Goal: Transaction & Acquisition: Purchase product/service

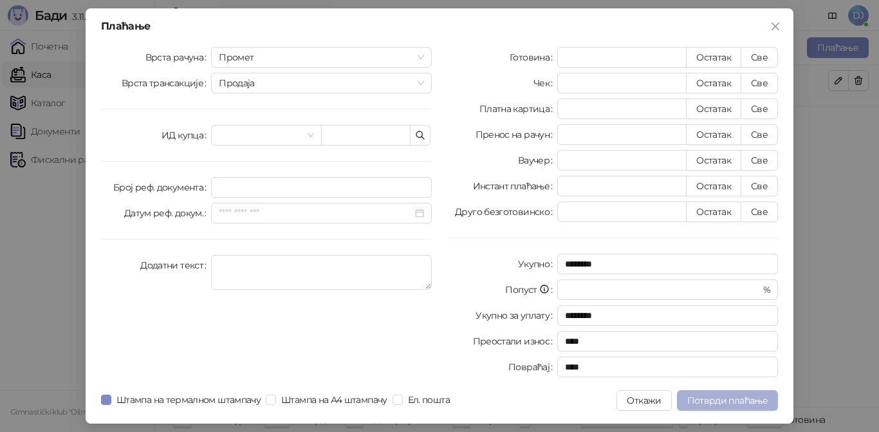
click at [716, 403] on span "Потврди плаћање" at bounding box center [727, 401] width 80 height 12
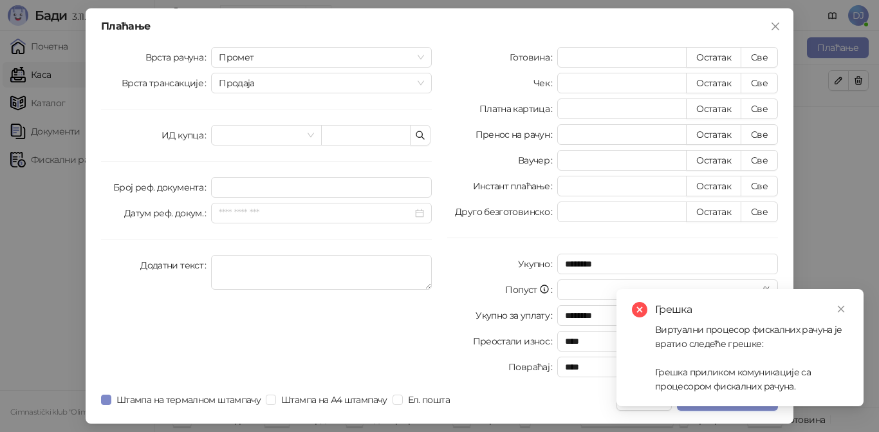
click at [672, 381] on div "Виртуални процесор фискалних рачуна је вратио следеће грешке: Грешка приликом к…" at bounding box center [751, 357] width 193 height 71
click at [15, 261] on div "Плаћање Врста рачуна Промет Врста трансакције Продаја ИД купца Број реф. докуме…" at bounding box center [439, 216] width 879 height 432
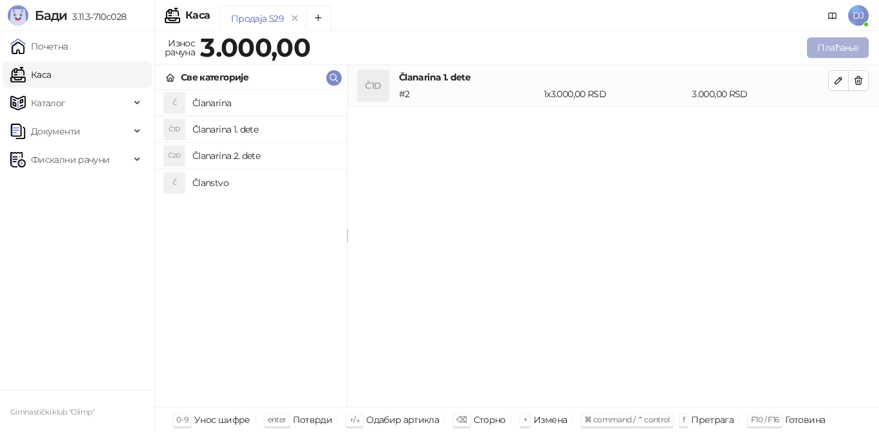
click at [847, 44] on button "Плаћање" at bounding box center [838, 47] width 62 height 21
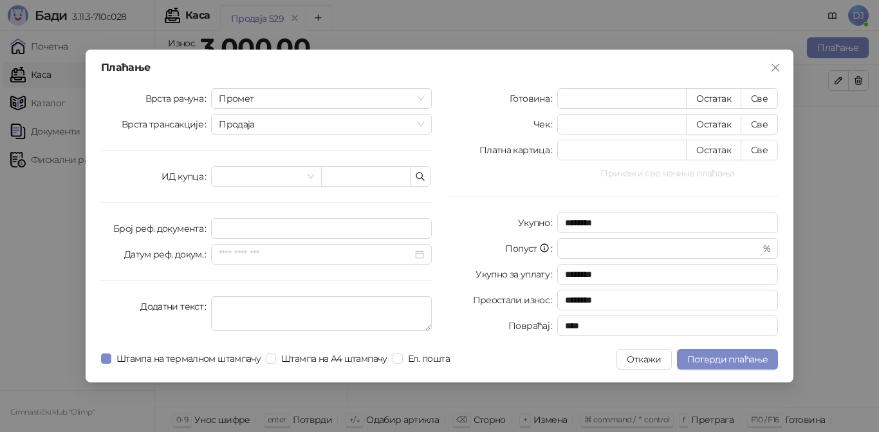
click at [686, 172] on button "Прикажи све начине плаћања" at bounding box center [667, 172] width 221 height 15
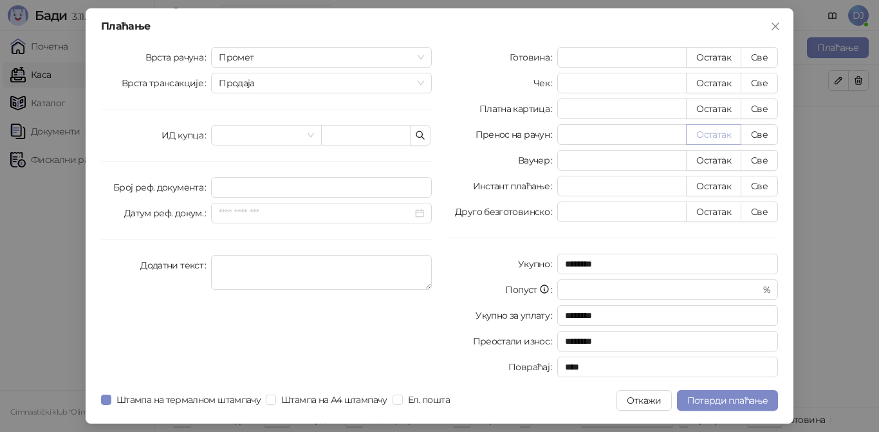
click at [709, 142] on button "Остатак" at bounding box center [713, 134] width 55 height 21
type input "****"
click at [705, 398] on span "Потврди плаћање" at bounding box center [727, 401] width 80 height 12
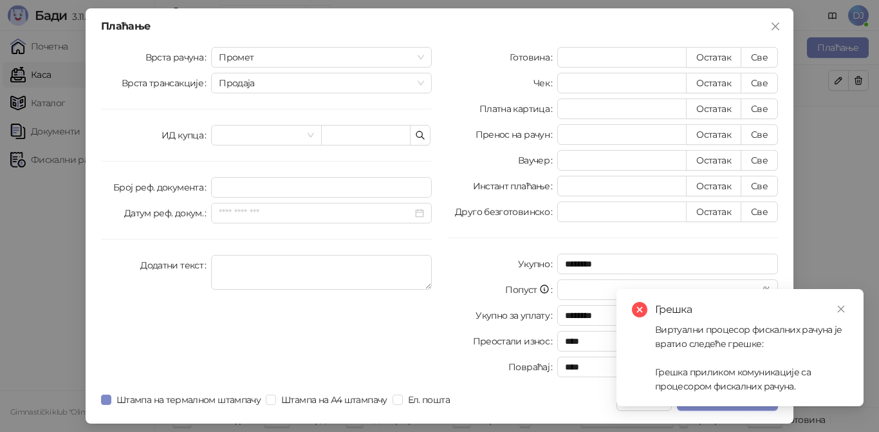
click at [716, 380] on div "Виртуални процесор фискалних рачуна је вратио следеће грешке: Грешка приликом к…" at bounding box center [751, 357] width 193 height 71
click at [642, 310] on icon "close-circle" at bounding box center [639, 309] width 15 height 15
click at [842, 313] on icon "close" at bounding box center [841, 308] width 9 height 9
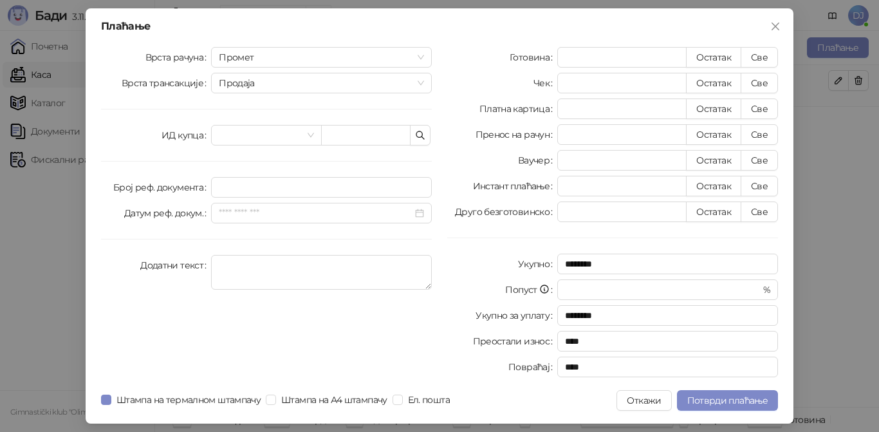
click at [66, 205] on div "Плаћање Врста рачуна Промет Врста трансакције Продаја ИД купца Број реф. докуме…" at bounding box center [439, 216] width 879 height 432
